Goal: Navigation & Orientation: Find specific page/section

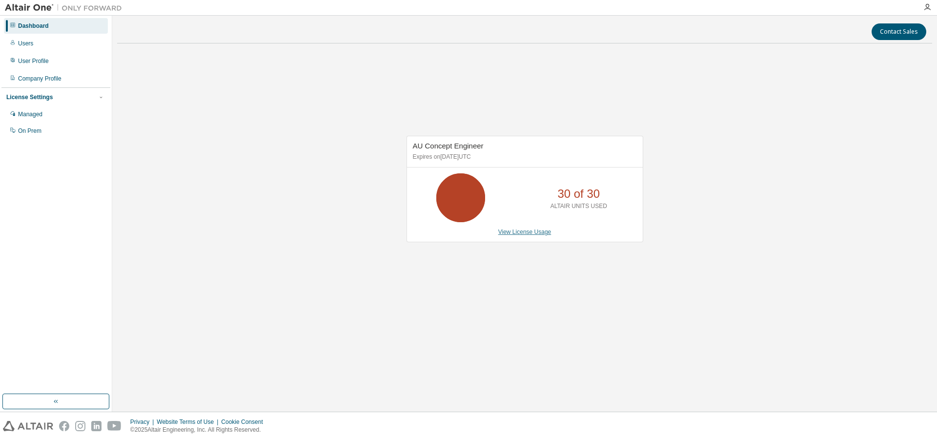
click at [534, 233] on link "View License Usage" at bounding box center [524, 231] width 53 height 7
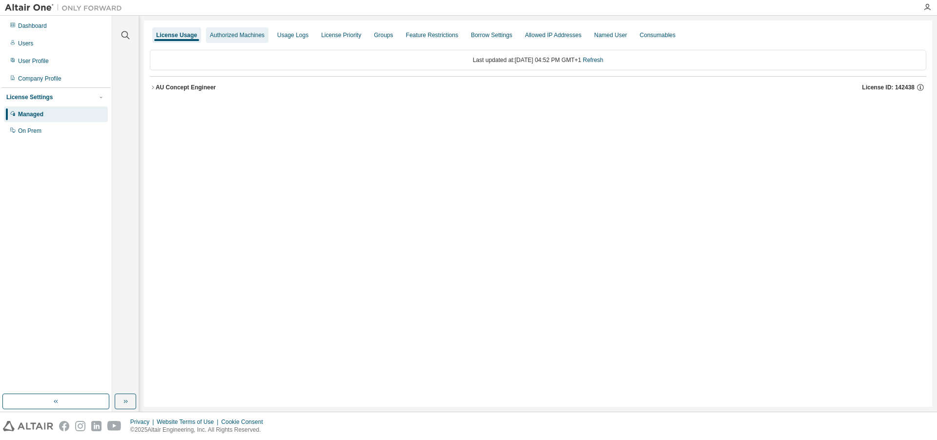
click at [222, 35] on div "Authorized Machines" at bounding box center [237, 35] width 55 height 8
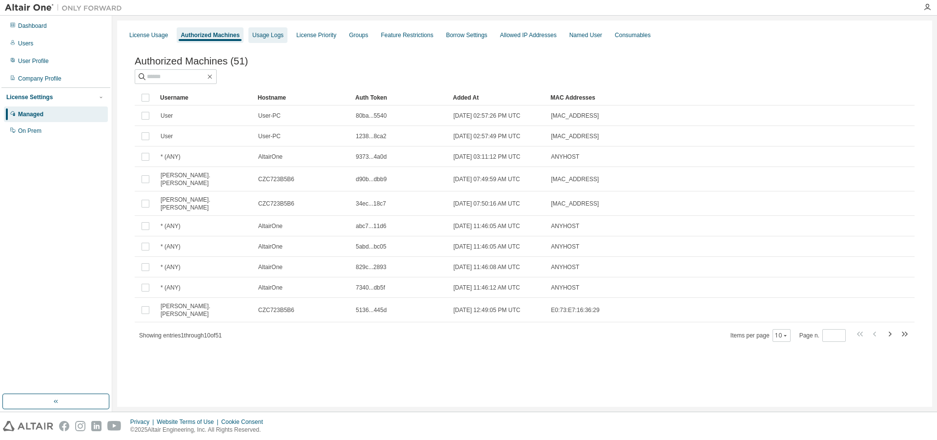
click at [256, 34] on div "Usage Logs" at bounding box center [267, 35] width 31 height 8
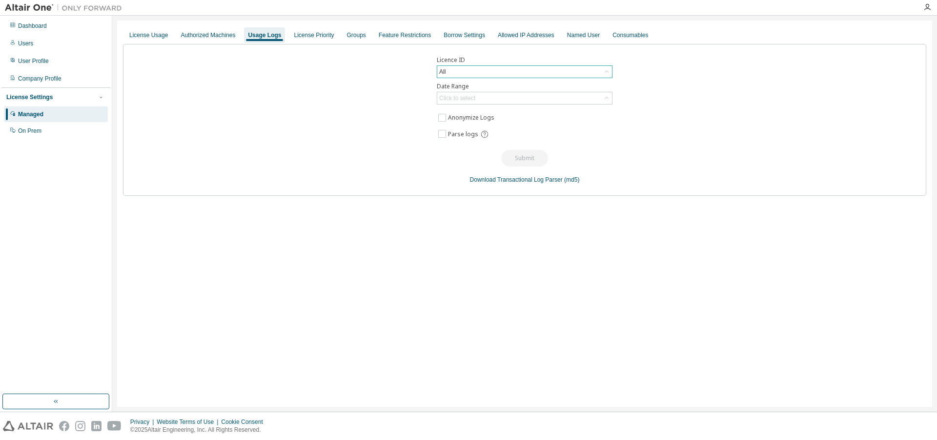
click at [502, 70] on div "All" at bounding box center [524, 72] width 175 height 12
click at [496, 55] on div "Licence ID All All 142438 - AU Concept Engineer 102263 - AU Concept Engineer (V…" at bounding box center [525, 120] width 804 height 152
click at [24, 25] on div "Dashboard" at bounding box center [32, 26] width 29 height 8
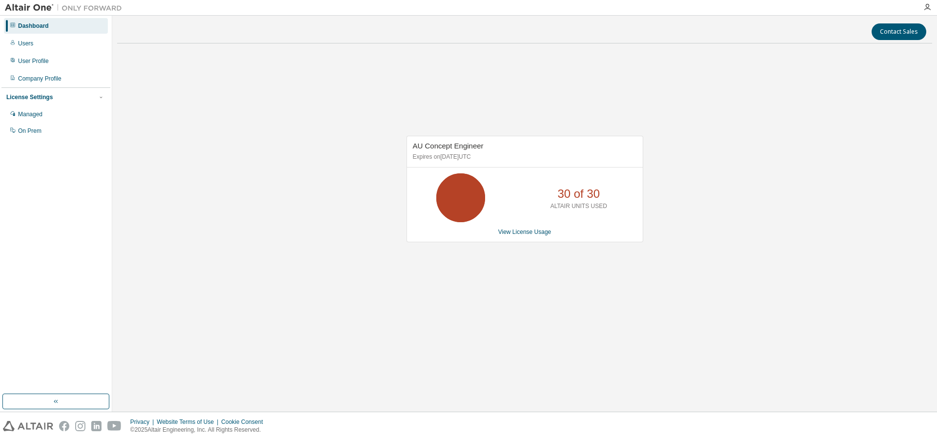
drag, startPoint x: 13, startPoint y: 42, endPoint x: 24, endPoint y: 70, distance: 30.5
click at [14, 42] on icon at bounding box center [13, 43] width 6 height 6
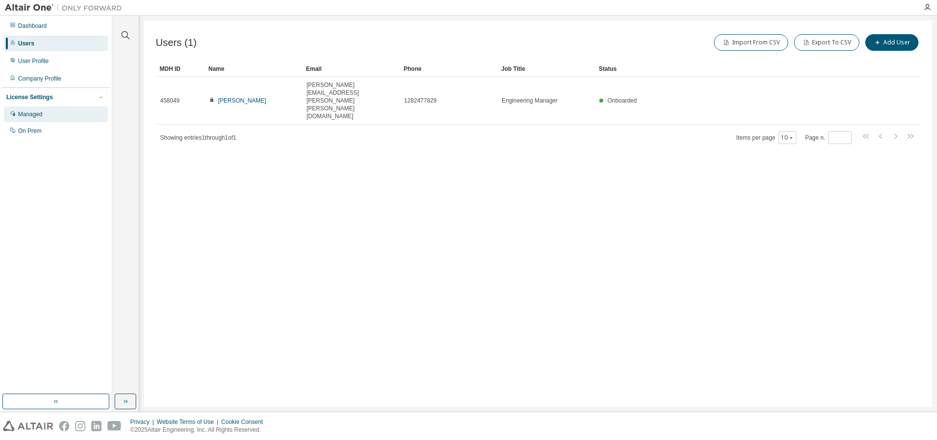
click at [40, 116] on div "Managed" at bounding box center [30, 114] width 24 height 8
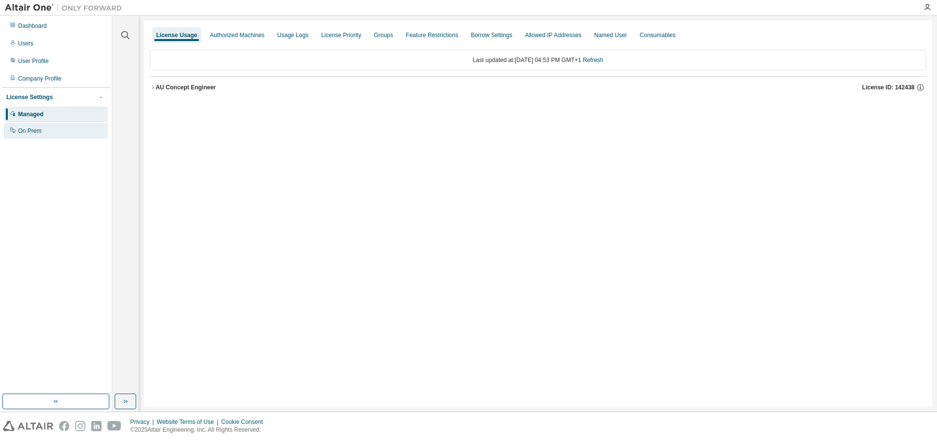
click at [39, 131] on div "On Prem" at bounding box center [29, 131] width 23 height 8
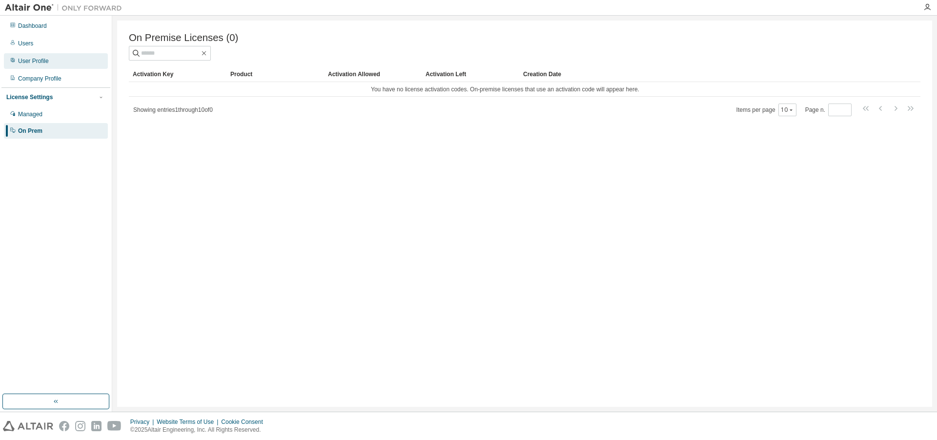
click at [24, 63] on div "User Profile" at bounding box center [33, 61] width 31 height 8
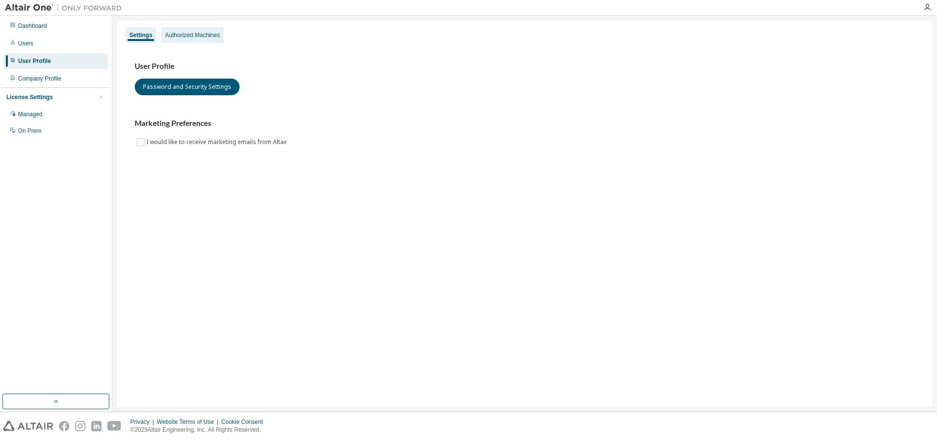
click at [167, 32] on div "Authorized Machines" at bounding box center [192, 35] width 55 height 8
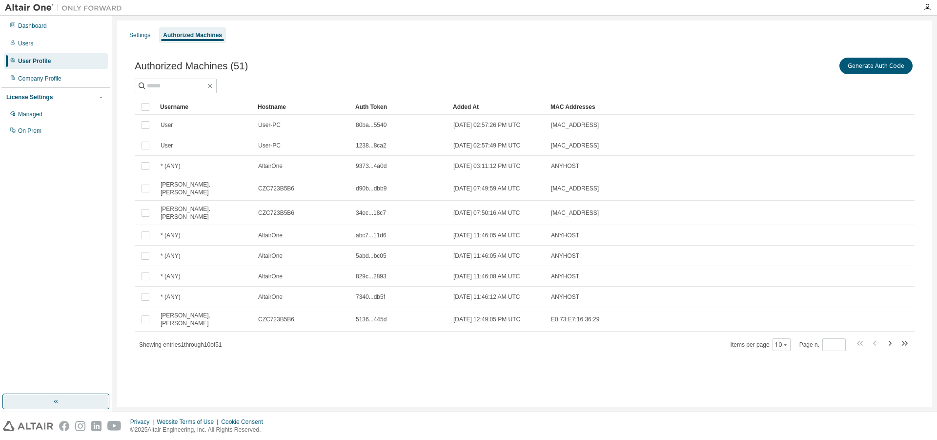
click at [76, 400] on button "button" at bounding box center [55, 401] width 107 height 16
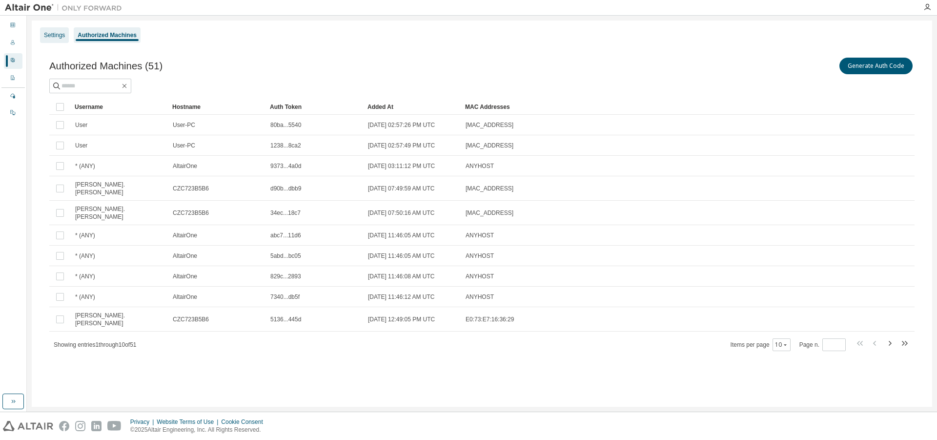
click at [52, 34] on div "Settings" at bounding box center [54, 35] width 21 height 8
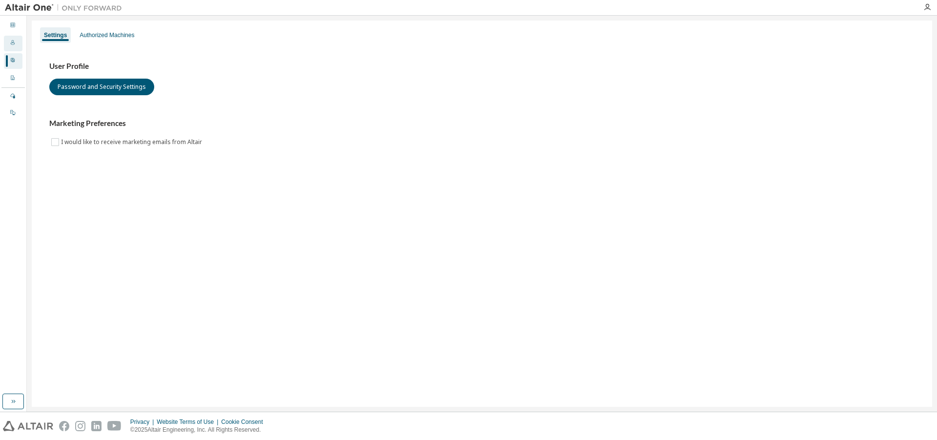
click at [13, 48] on div "Users" at bounding box center [13, 44] width 19 height 16
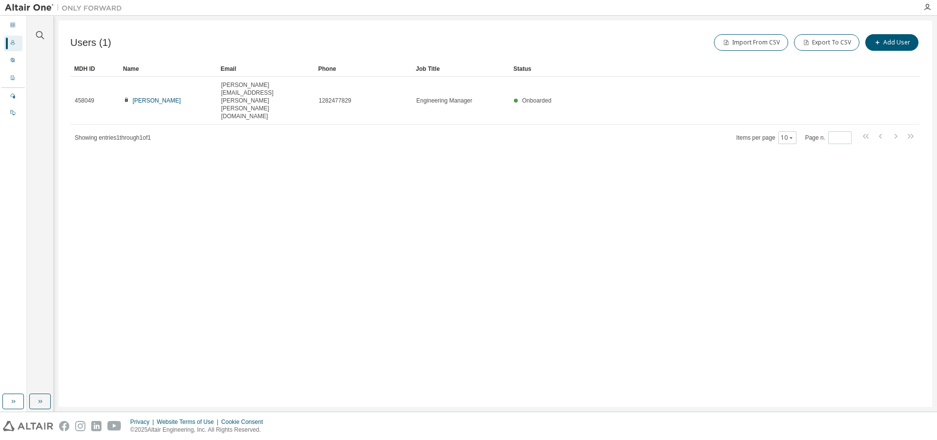
drag, startPoint x: 536, startPoint y: 83, endPoint x: 505, endPoint y: 136, distance: 61.9
click at [505, 136] on div "Users (1) Import From CSV Export To CSV Add User Clear Load Save Save As Field …" at bounding box center [496, 214] width 874 height 386
click at [13, 61] on icon at bounding box center [13, 60] width 4 height 4
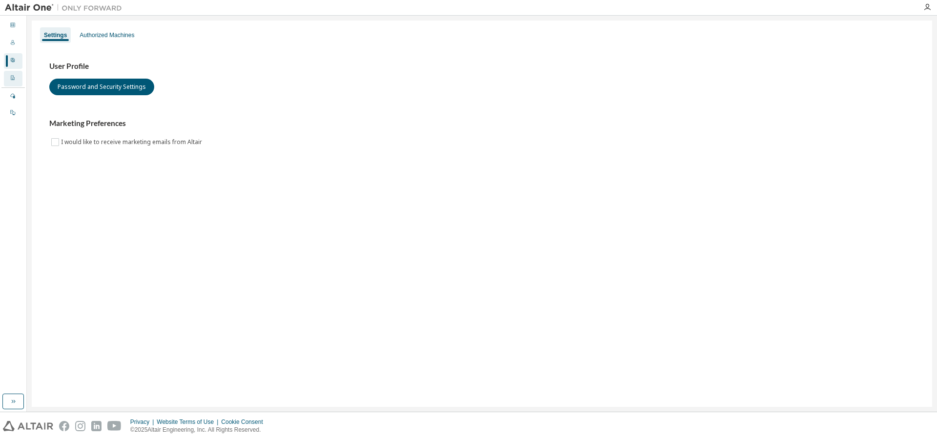
click at [15, 77] on icon at bounding box center [13, 78] width 6 height 6
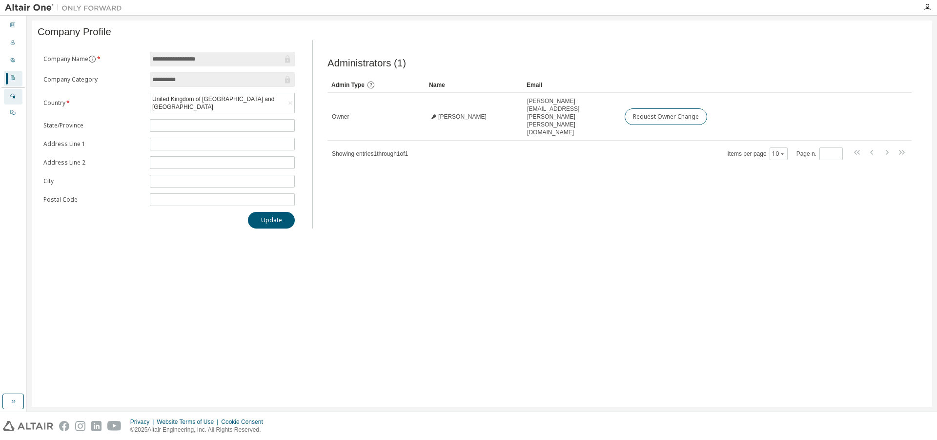
click at [16, 97] on div "Managed" at bounding box center [13, 97] width 19 height 16
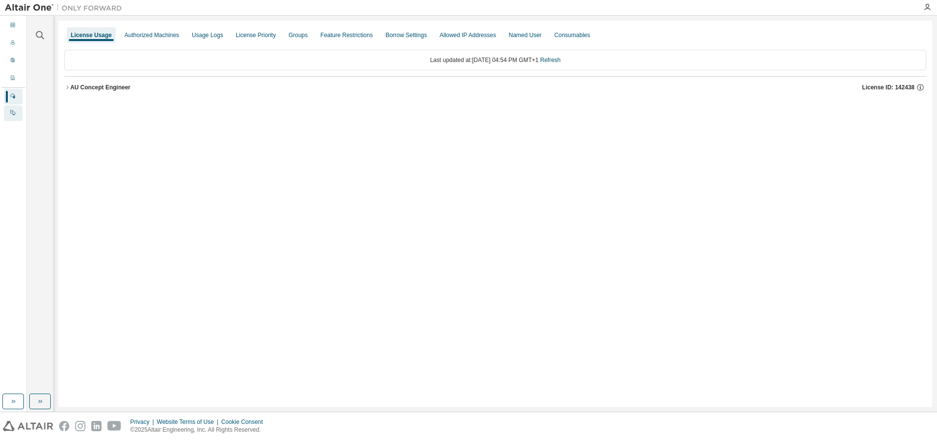
click at [12, 112] on icon at bounding box center [13, 112] width 6 height 6
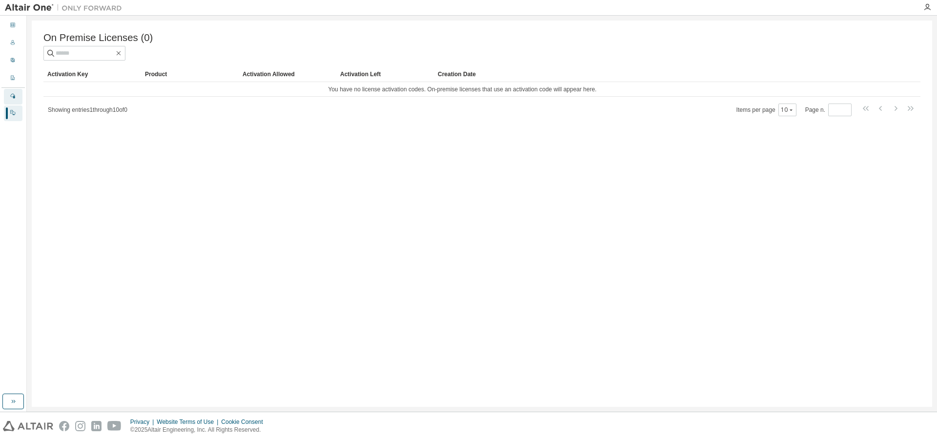
click at [16, 97] on div "Managed" at bounding box center [13, 97] width 19 height 16
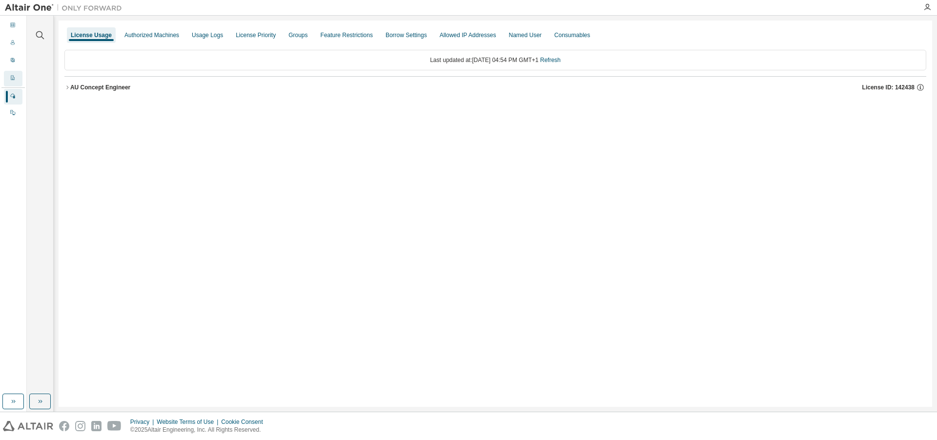
click at [20, 81] on div "Company Profile" at bounding box center [13, 79] width 19 height 16
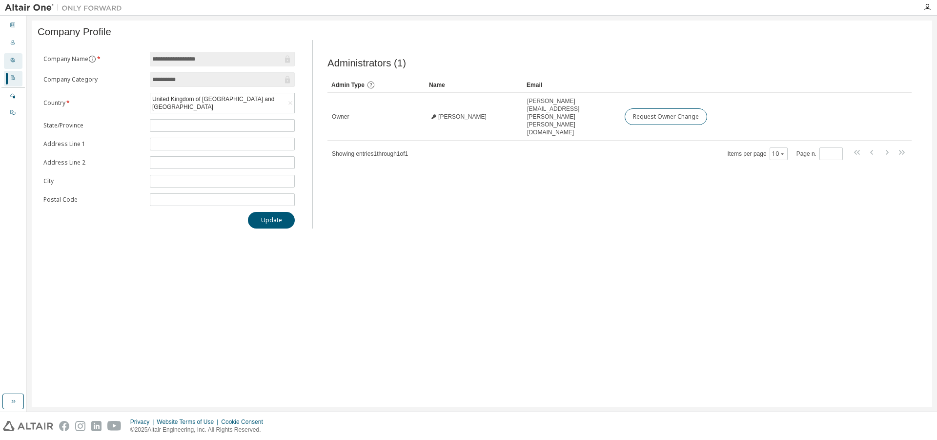
click at [19, 64] on div "User Profile" at bounding box center [13, 61] width 19 height 16
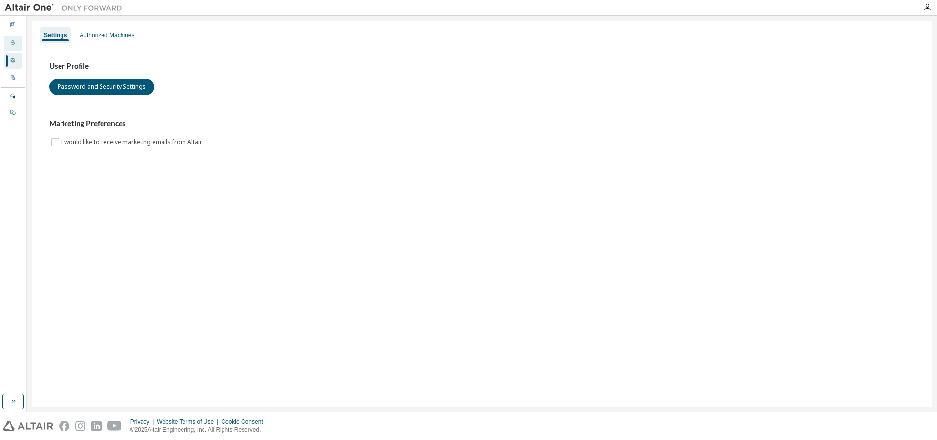
click at [18, 43] on div "Users" at bounding box center [13, 44] width 19 height 16
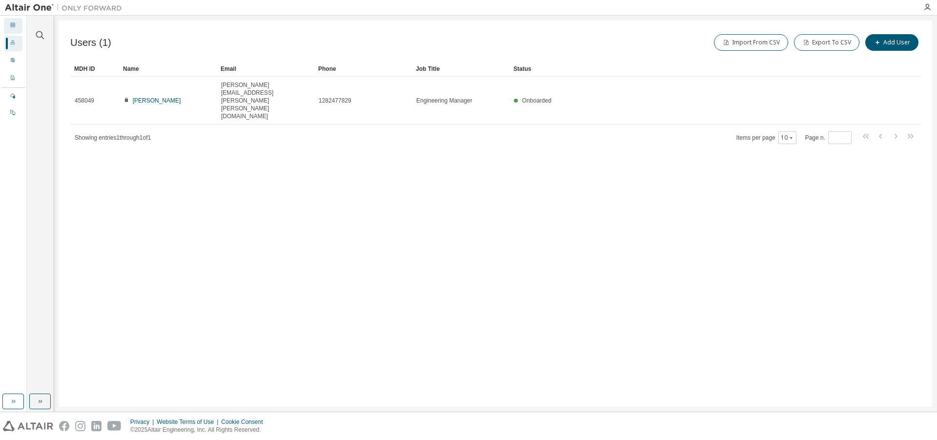
click at [16, 30] on div "Dashboard" at bounding box center [13, 26] width 19 height 16
